Goal: Task Accomplishment & Management: Manage account settings

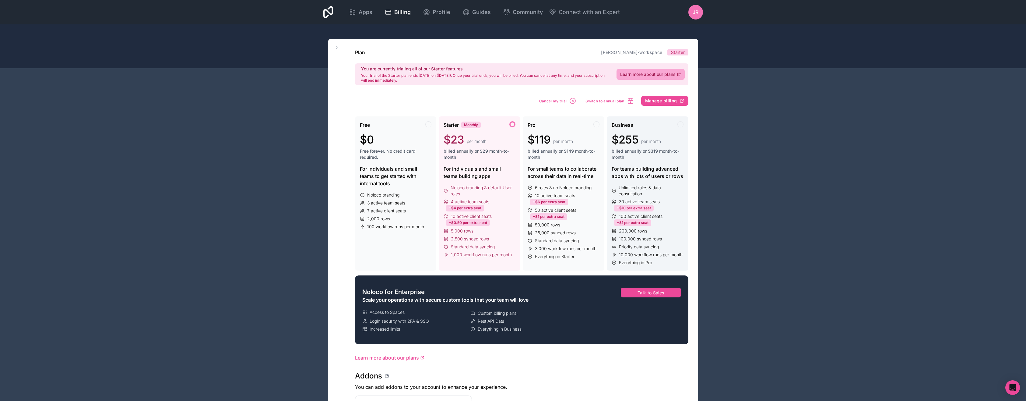
click at [616, 191] on icon at bounding box center [614, 190] width 5 height 5
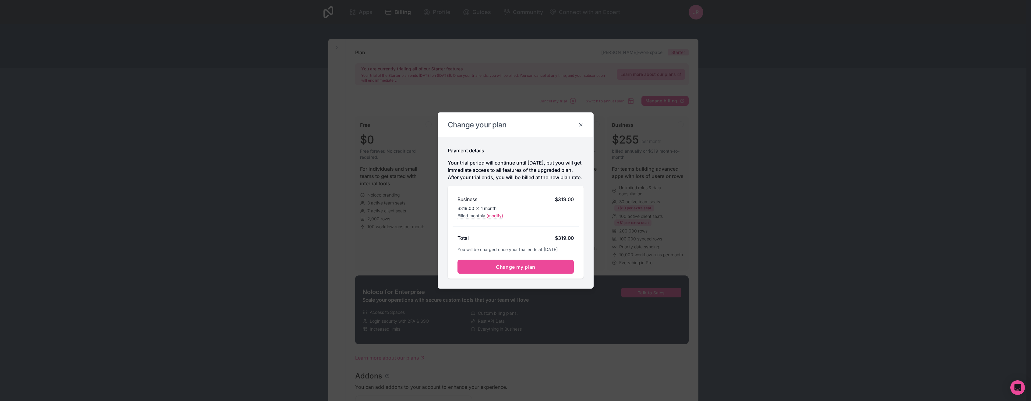
click at [583, 122] on icon at bounding box center [580, 124] width 5 height 5
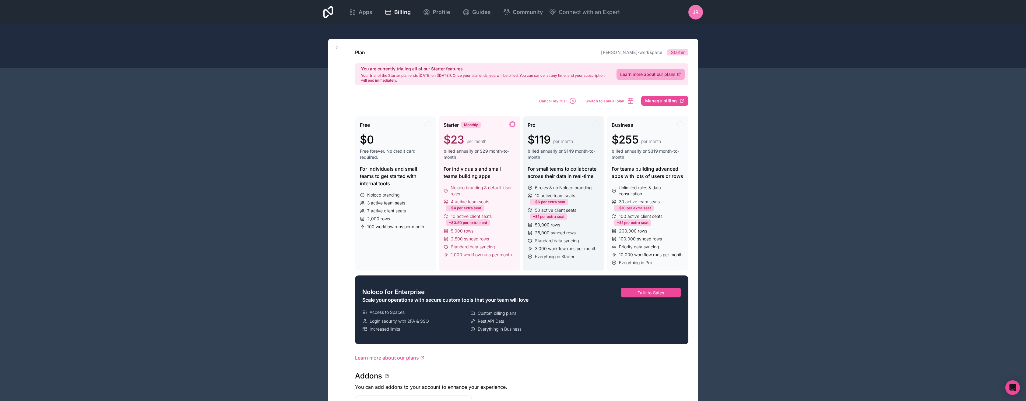
click at [576, 147] on div "$119 per month billed annually or $149 month-to-month" at bounding box center [564, 146] width 72 height 27
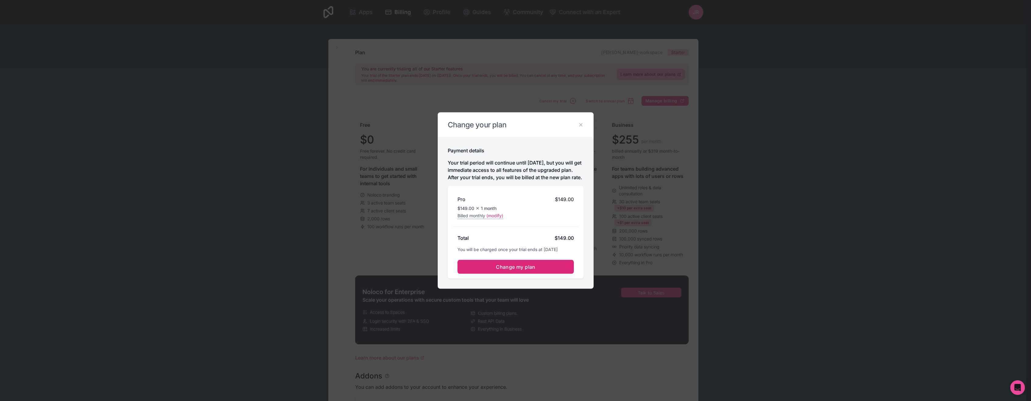
click at [518, 268] on span "Change my plan" at bounding box center [516, 267] width 40 height 6
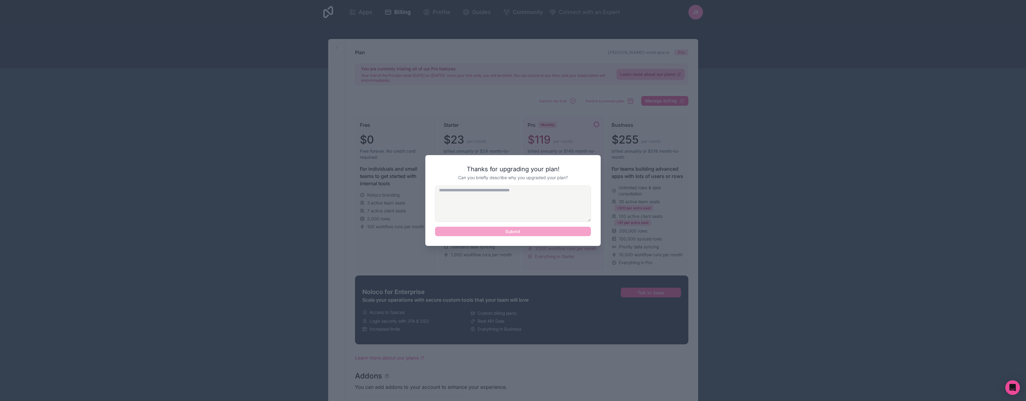
click at [504, 232] on div "Submit" at bounding box center [513, 210] width 156 height 51
click at [498, 195] on textarea at bounding box center [513, 203] width 156 height 36
type textarea "*"
type textarea "**********"
click at [510, 230] on button "Submit" at bounding box center [513, 232] width 156 height 10
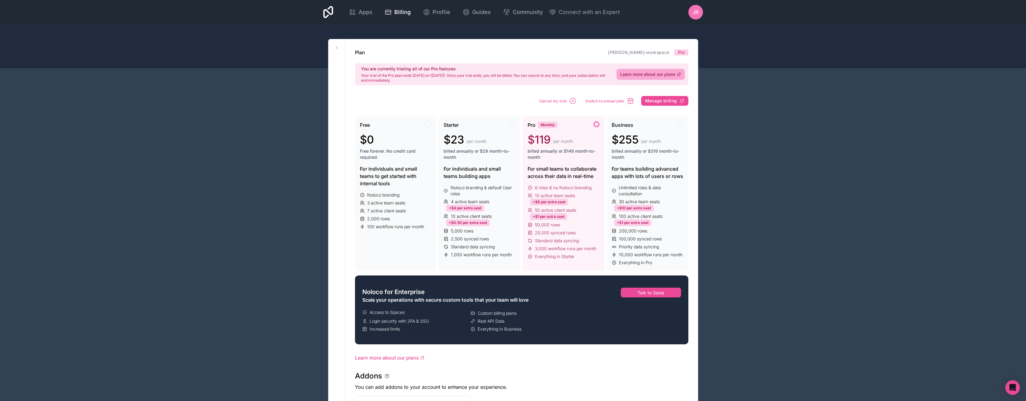
click at [760, 167] on div "Apps Billing Profile Guides Community Connect with an Expert Jr Billing Profile…" at bounding box center [513, 336] width 1026 height 673
click at [353, 12] on icon at bounding box center [352, 12] width 7 height 7
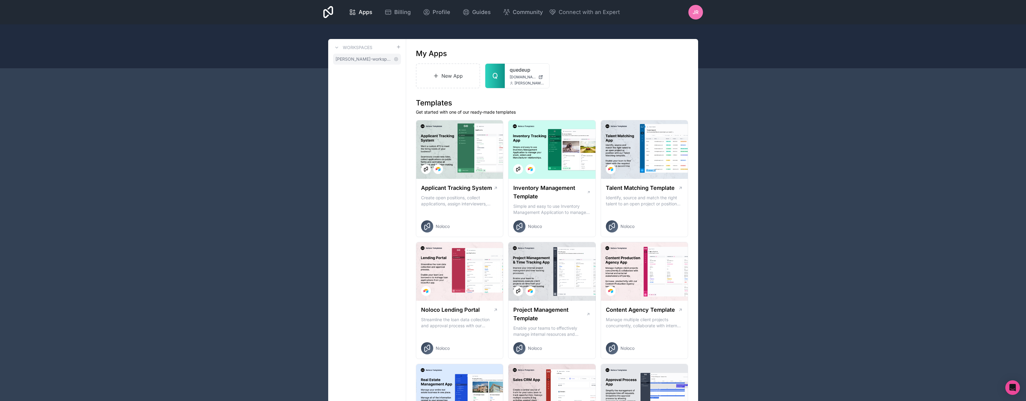
click at [370, 61] on span "[PERSON_NAME]-workspace" at bounding box center [363, 59] width 56 height 6
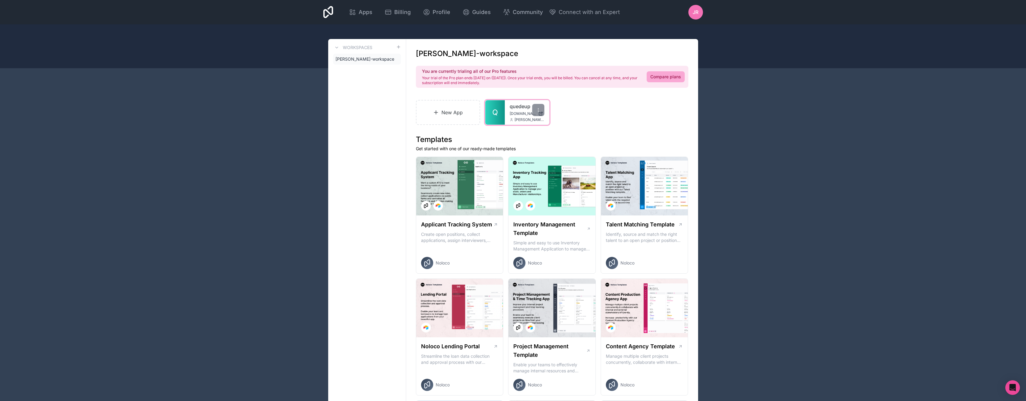
click at [514, 113] on span "[DOMAIN_NAME]" at bounding box center [523, 113] width 26 height 5
